Goal: Task Accomplishment & Management: Manage account settings

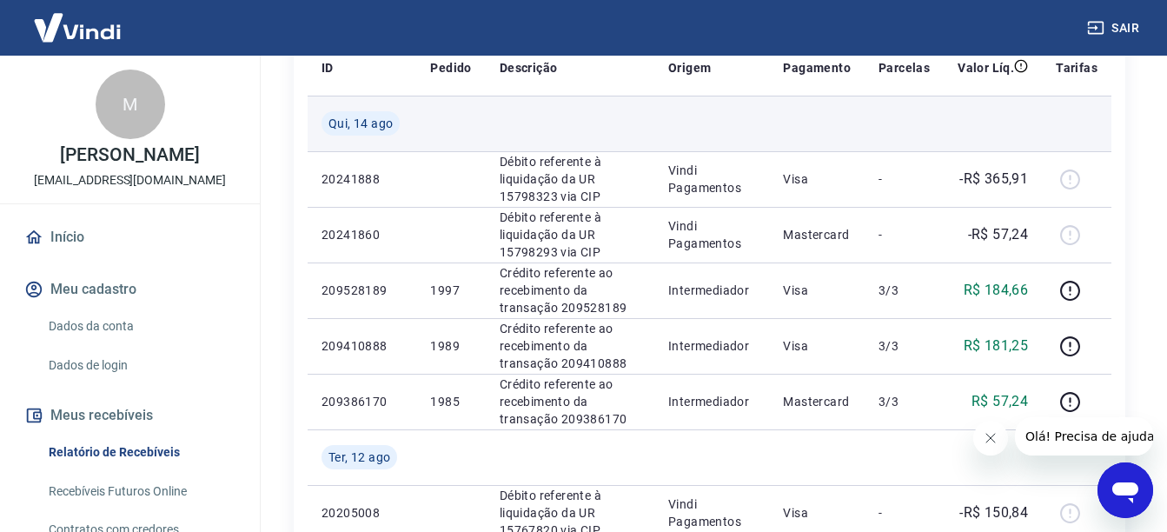
scroll to position [261, 0]
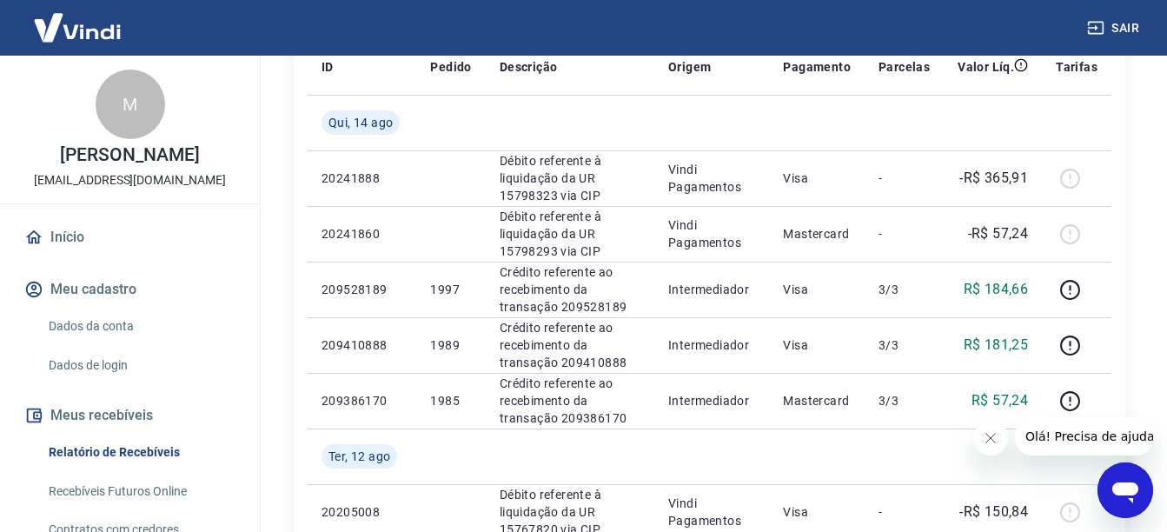
click at [995, 437] on icon "Fechar mensagem da empresa" at bounding box center [989, 438] width 14 height 14
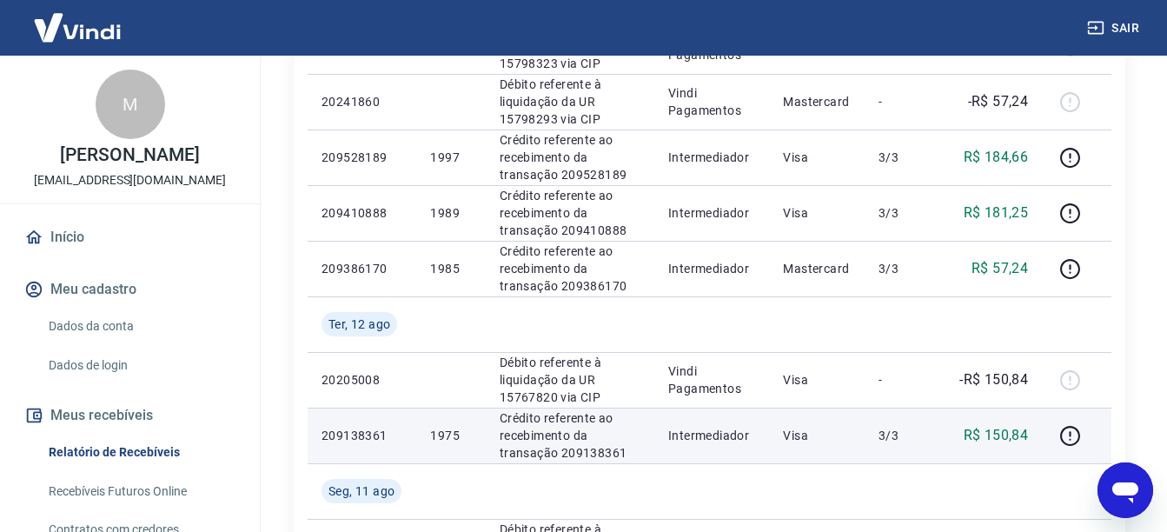
scroll to position [434, 0]
